Goal: Transaction & Acquisition: Purchase product/service

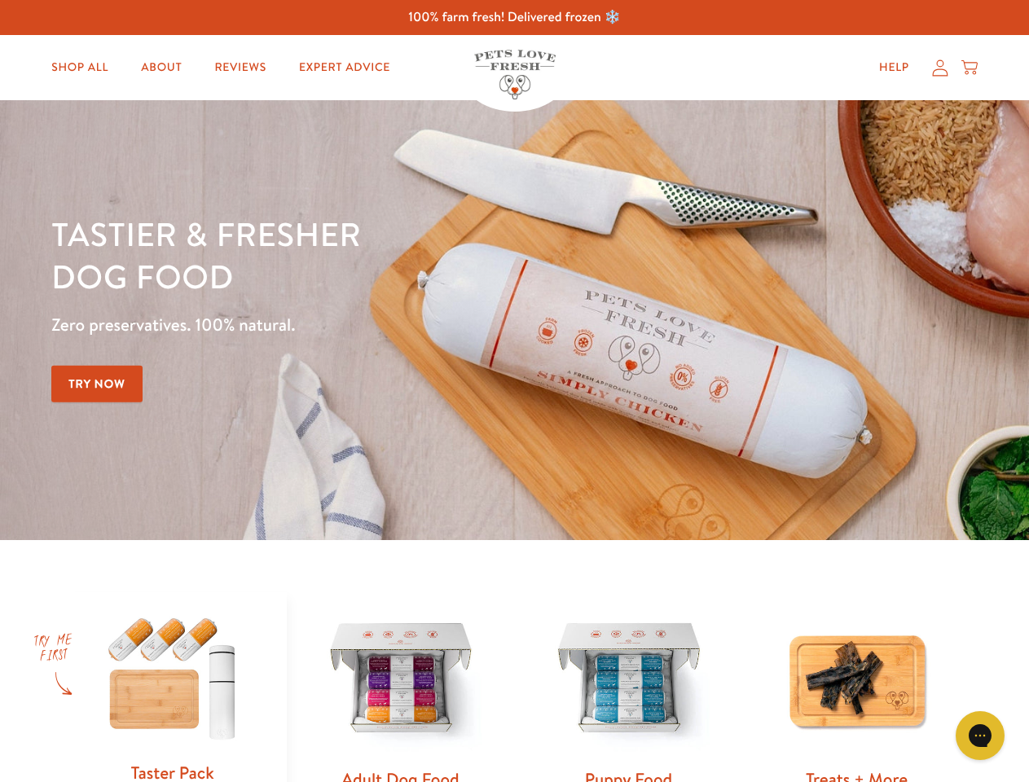
click at [514, 391] on div "Tastier & fresher dog food Zero preservatives. 100% natural. Try Now" at bounding box center [359, 320] width 617 height 215
click at [980, 735] on icon "Gorgias live chat" at bounding box center [979, 734] width 15 height 15
